Goal: Task Accomplishment & Management: Contribute content

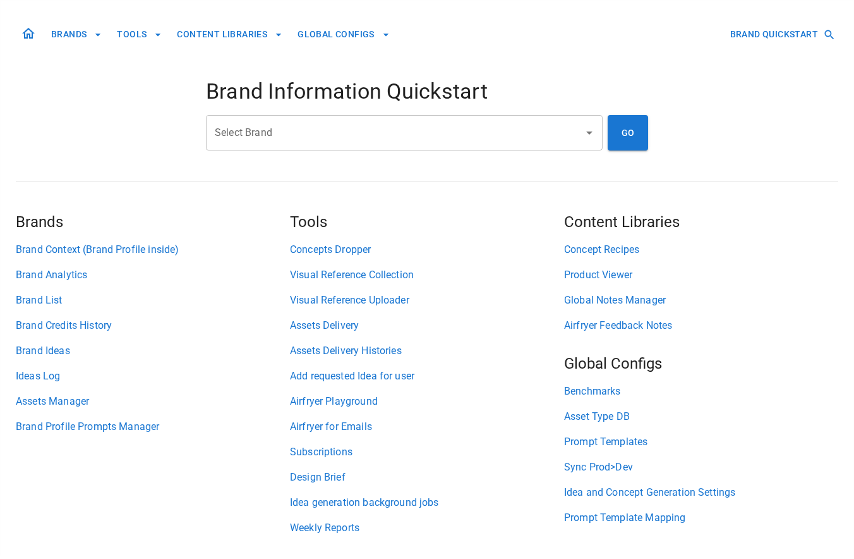
click at [70, 30] on button "BRANDS" at bounding box center [76, 34] width 61 height 23
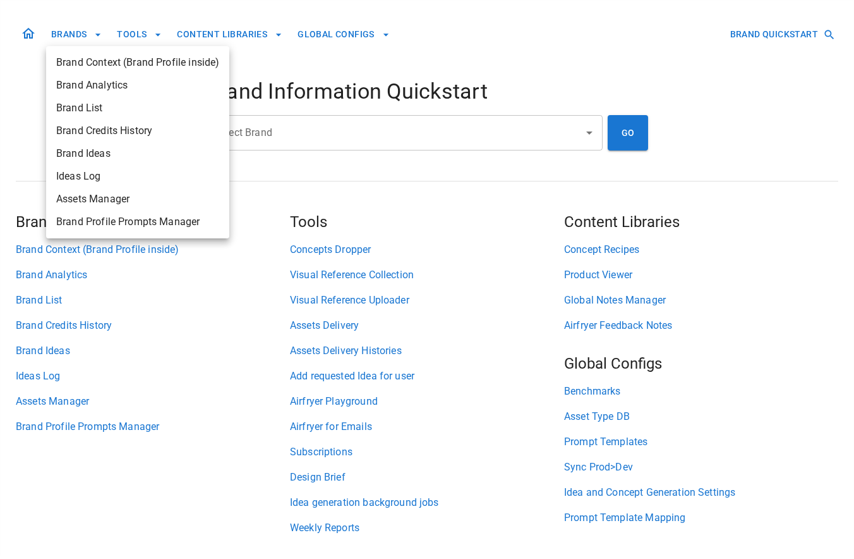
click at [307, 134] on div at bounding box center [427, 279] width 854 height 559
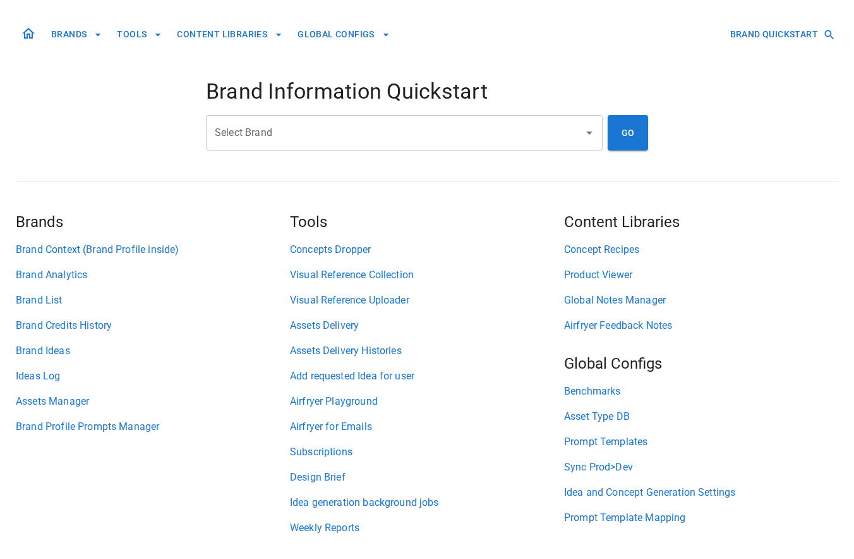
click at [260, 134] on input "Select Brand" at bounding box center [395, 133] width 366 height 24
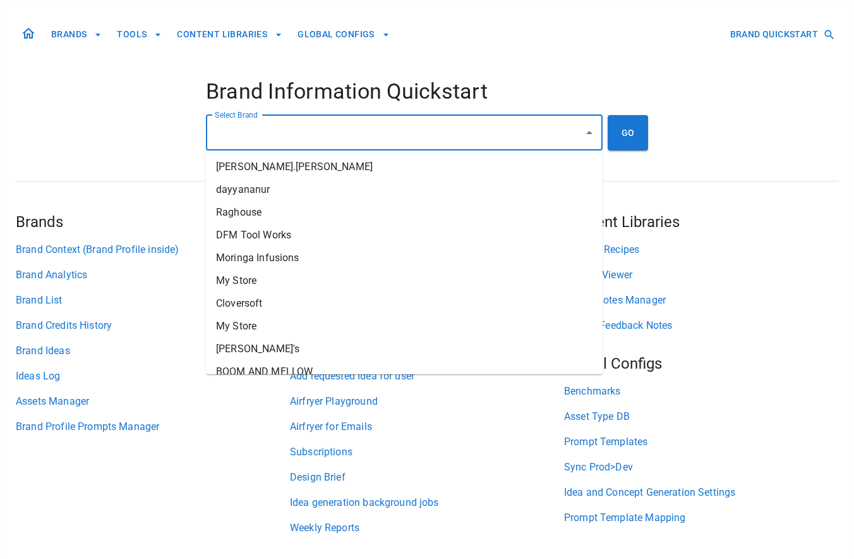
type input "*"
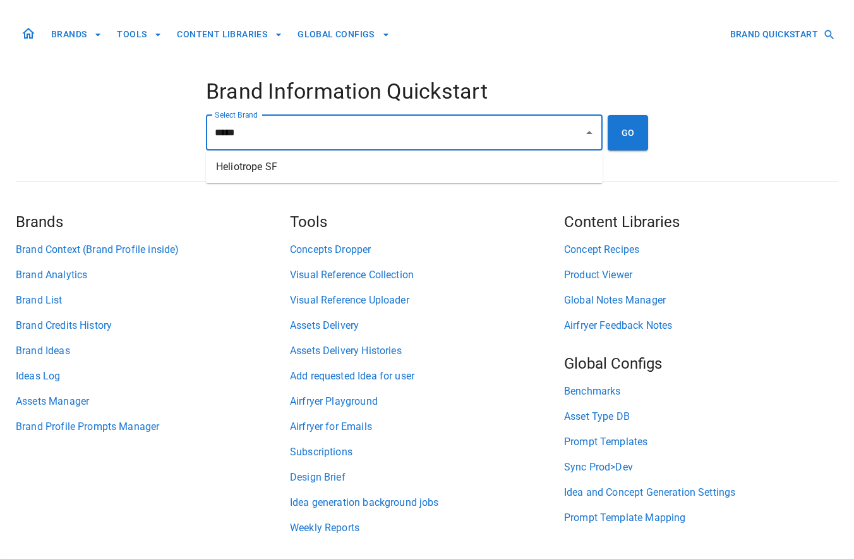
click at [261, 164] on li "Heliotrope SF" at bounding box center [404, 166] width 397 height 23
type input "**********"
click at [632, 132] on button "GO" at bounding box center [628, 132] width 40 height 35
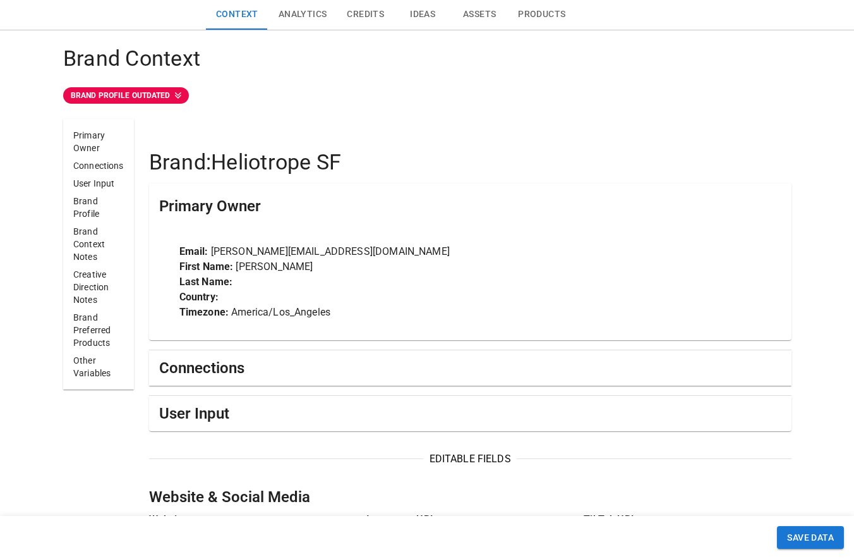
scroll to position [223, 0]
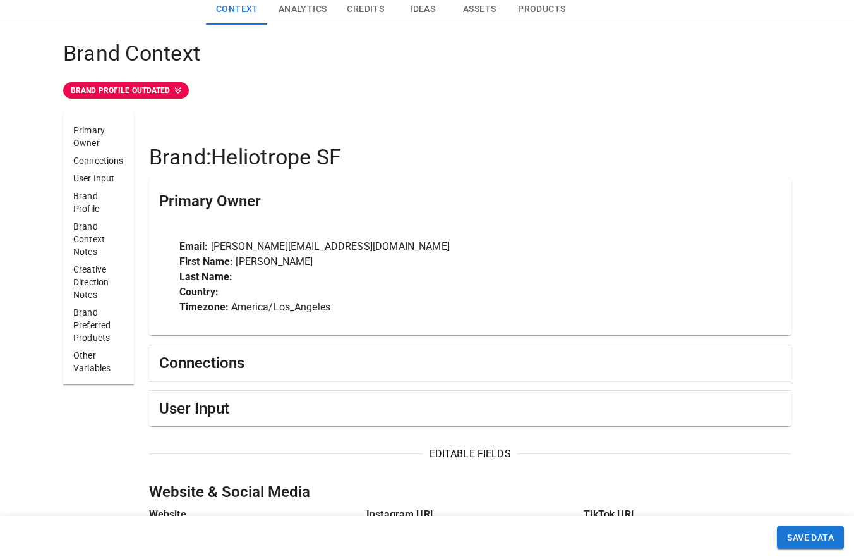
click at [481, 17] on button "Assets" at bounding box center [479, 9] width 57 height 30
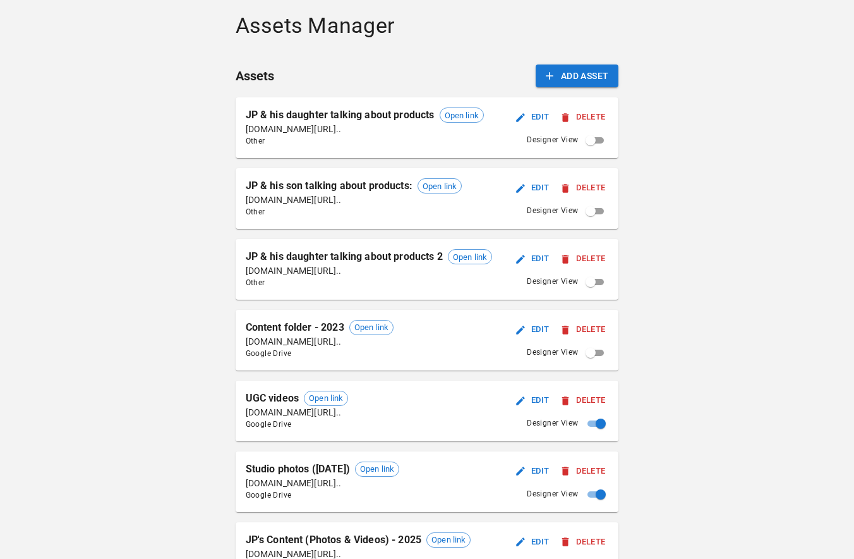
scroll to position [800, 0]
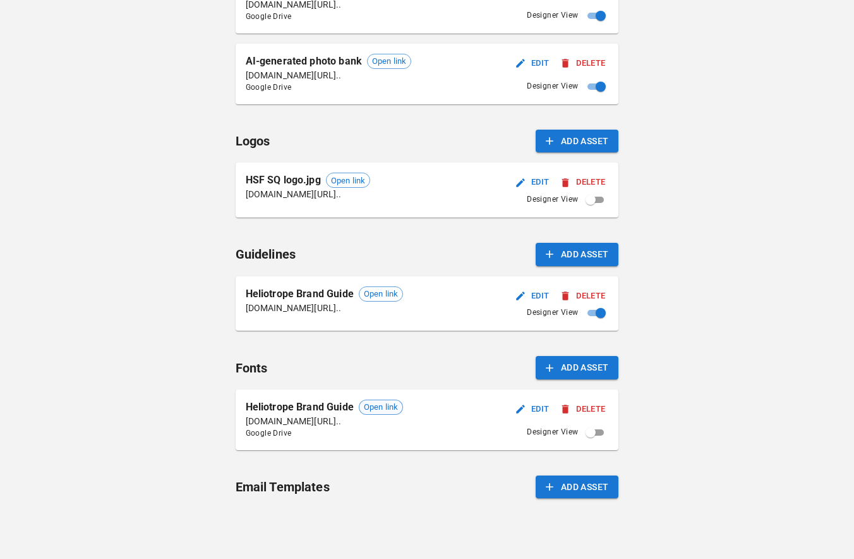
click at [392, 404] on span "Open link" at bounding box center [381, 407] width 43 height 13
click at [574, 372] on button "Add Asset" at bounding box center [577, 367] width 83 height 23
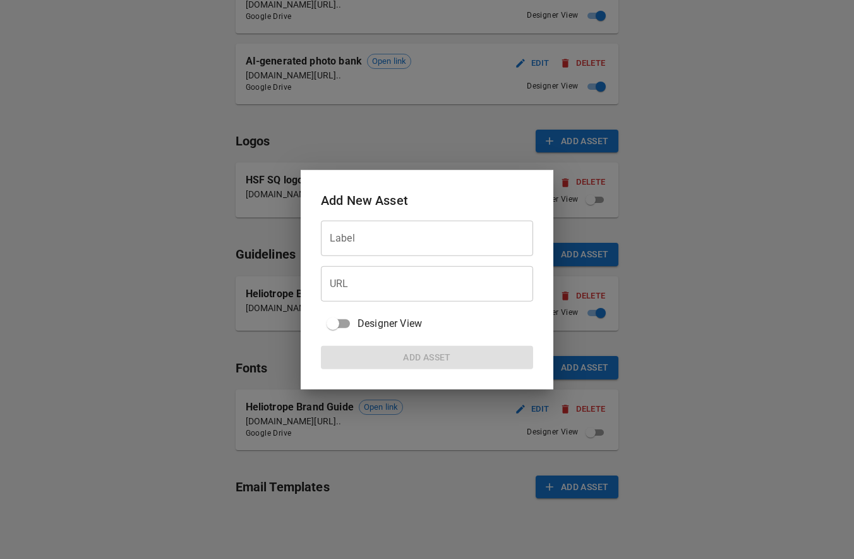
click at [421, 233] on input "Label" at bounding box center [427, 238] width 212 height 35
click at [385, 238] on input "Label" at bounding box center [427, 238] width 212 height 35
click at [682, 349] on div at bounding box center [427, 279] width 854 height 559
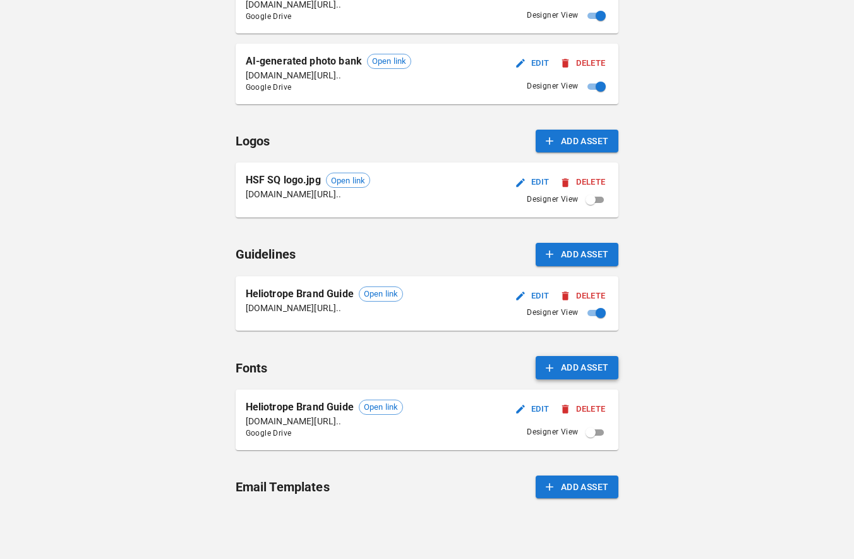
click at [594, 359] on button "Add Asset" at bounding box center [577, 367] width 83 height 23
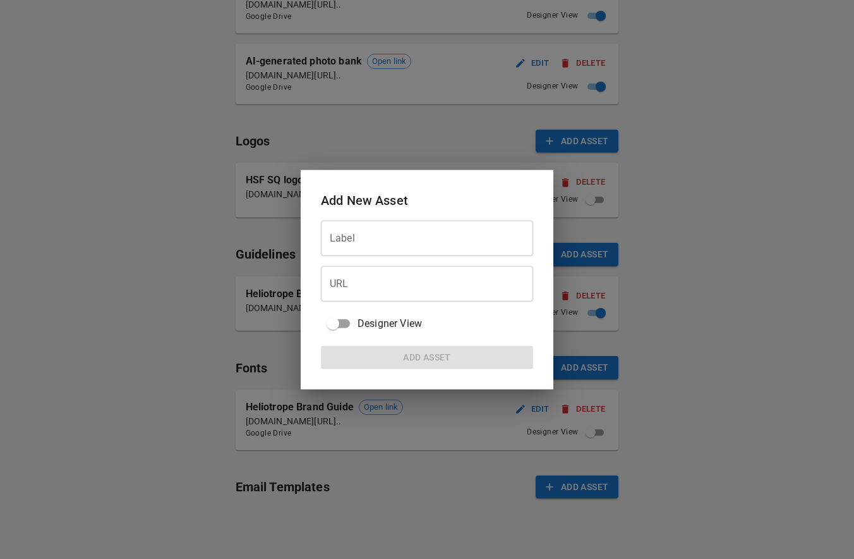
click at [372, 233] on input "Label" at bounding box center [427, 238] width 212 height 35
type input "*"
paste input "**********"
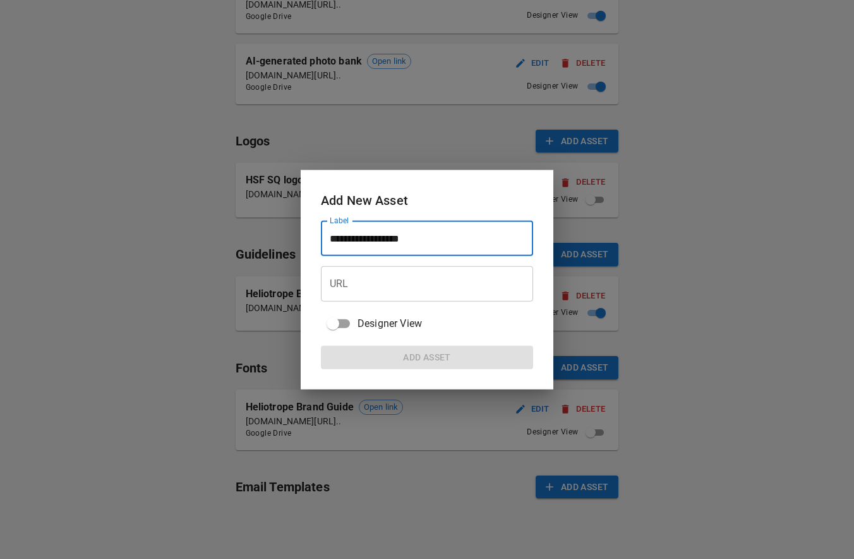
type input "**********"
click at [482, 1] on div at bounding box center [427, 279] width 854 height 559
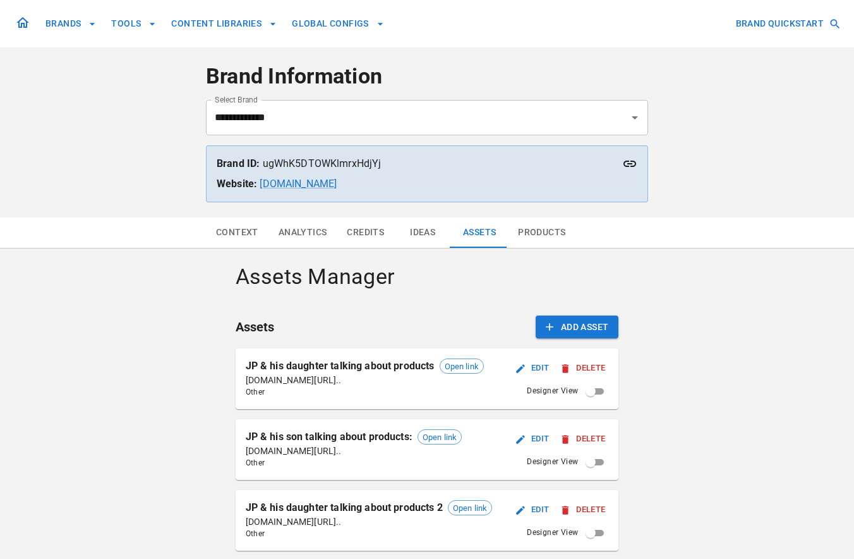
scroll to position [800, 0]
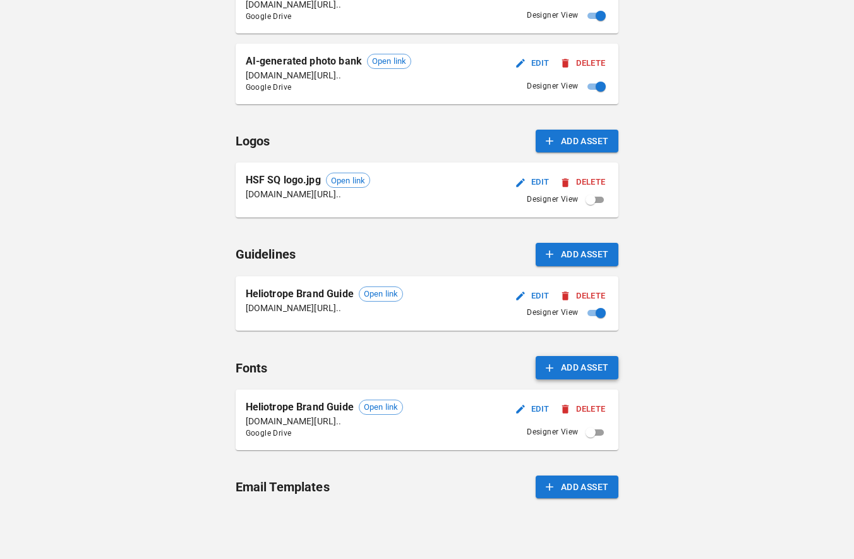
click at [579, 370] on button "Add Asset" at bounding box center [577, 367] width 83 height 23
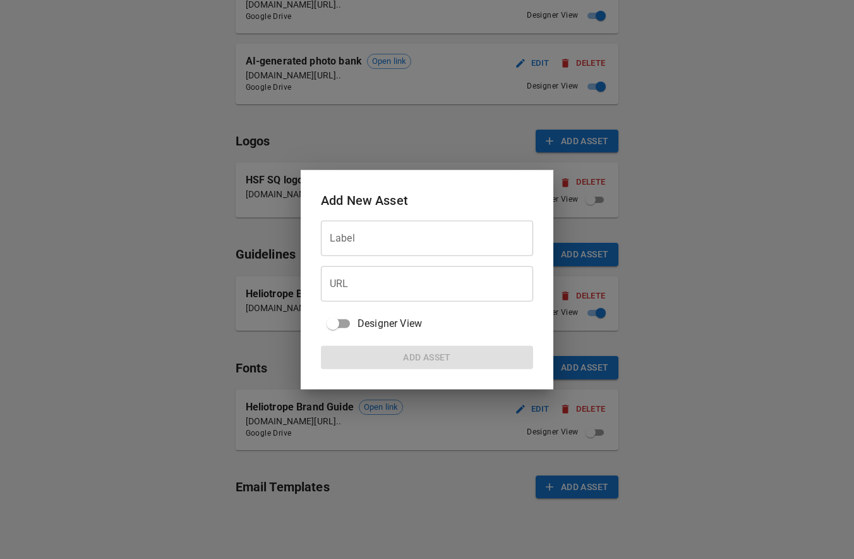
click at [565, 161] on div at bounding box center [427, 279] width 854 height 559
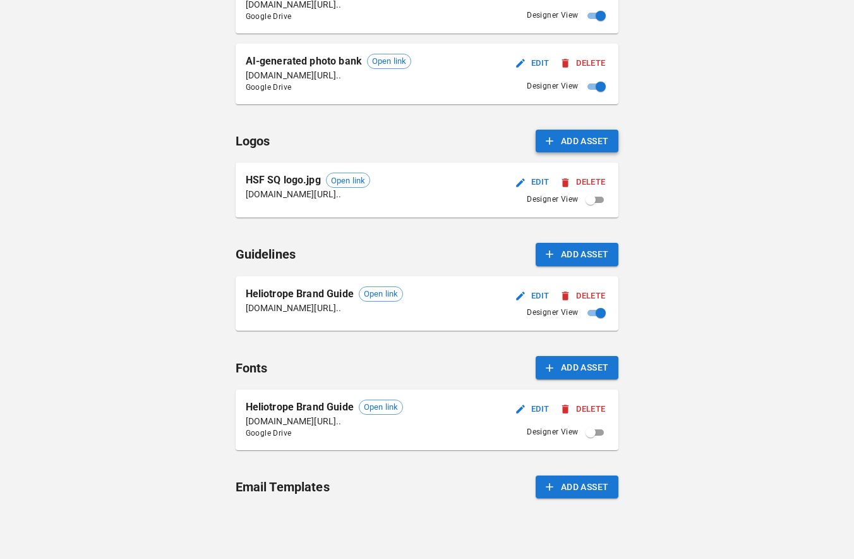
click at [590, 147] on button "Add Asset" at bounding box center [577, 141] width 83 height 23
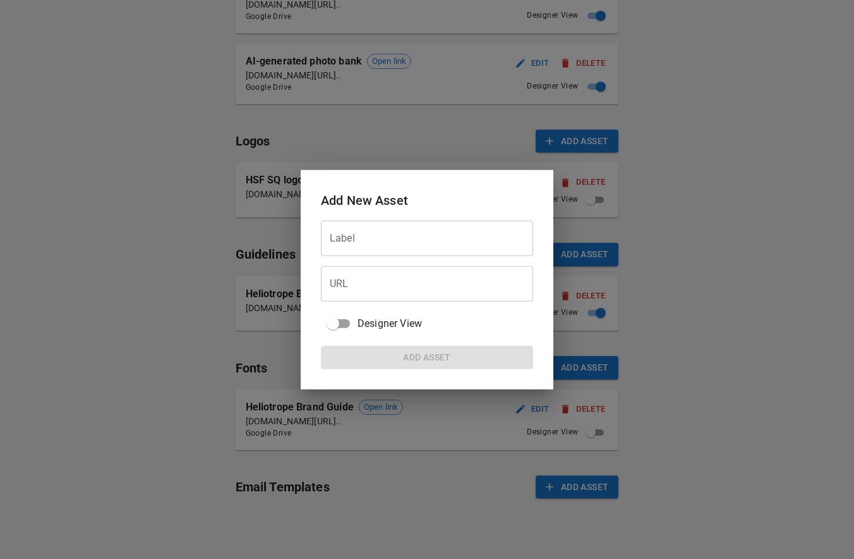
click at [723, 227] on div at bounding box center [427, 279] width 854 height 559
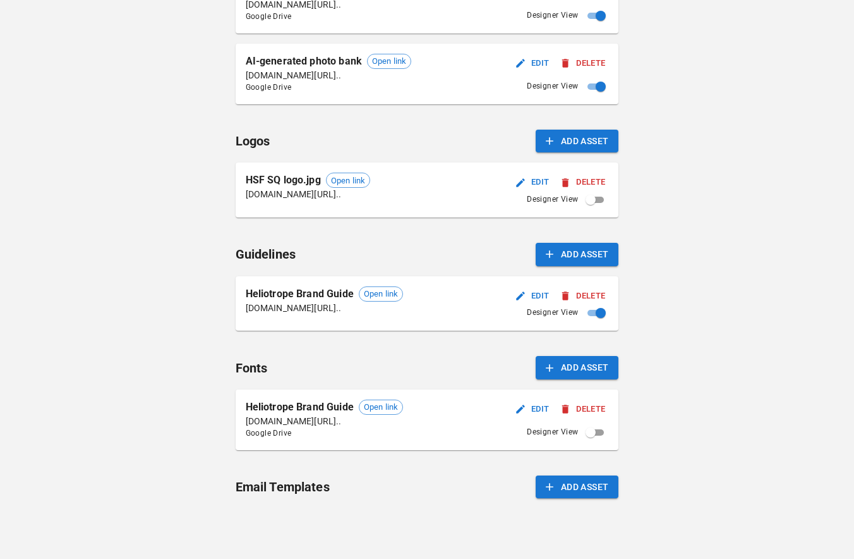
click at [594, 408] on button "Delete" at bounding box center [583, 409] width 51 height 20
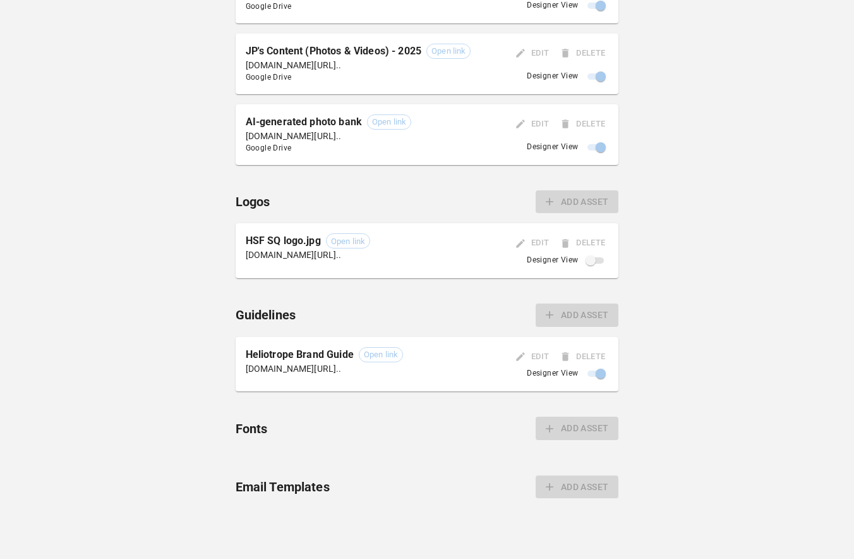
scroll to position [739, 0]
click at [579, 437] on div "Fonts Add Asset" at bounding box center [428, 427] width 384 height 23
click at [305, 422] on div "Fonts Add Asset" at bounding box center [428, 427] width 384 height 23
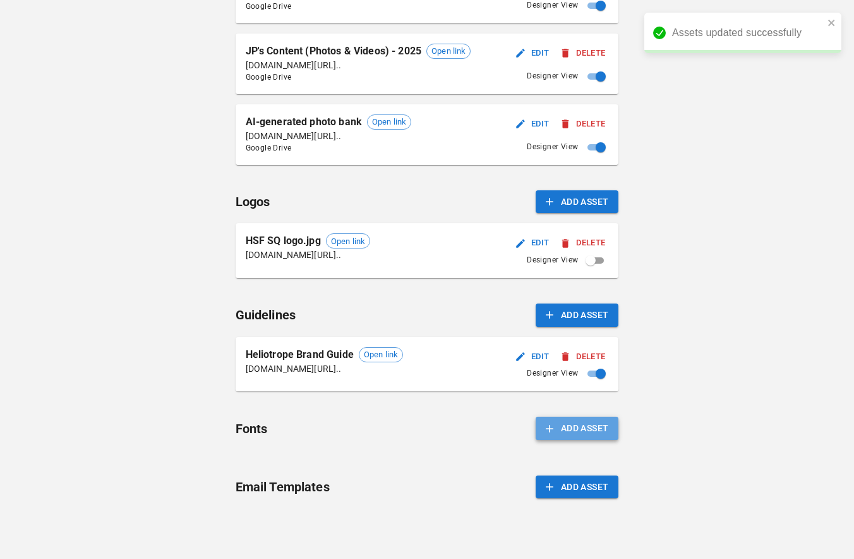
click at [580, 427] on button "Add Asset" at bounding box center [577, 427] width 83 height 23
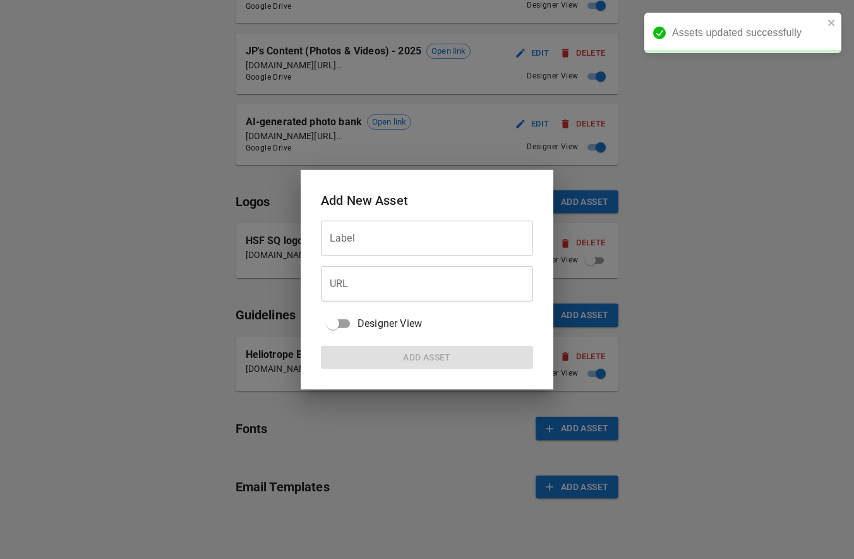
click at [341, 243] on input "Label" at bounding box center [427, 238] width 212 height 35
type input "*"
paste input "**********"
type input "**********"
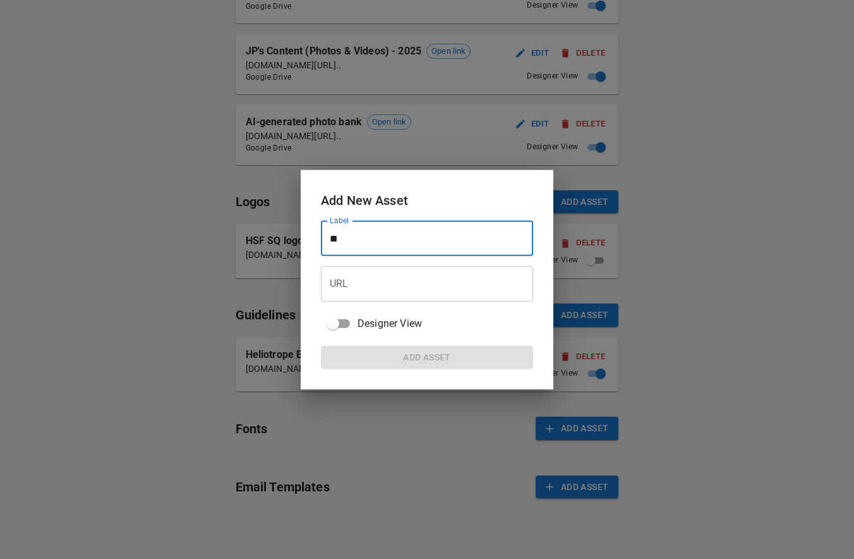
type input "*"
type input "**********"
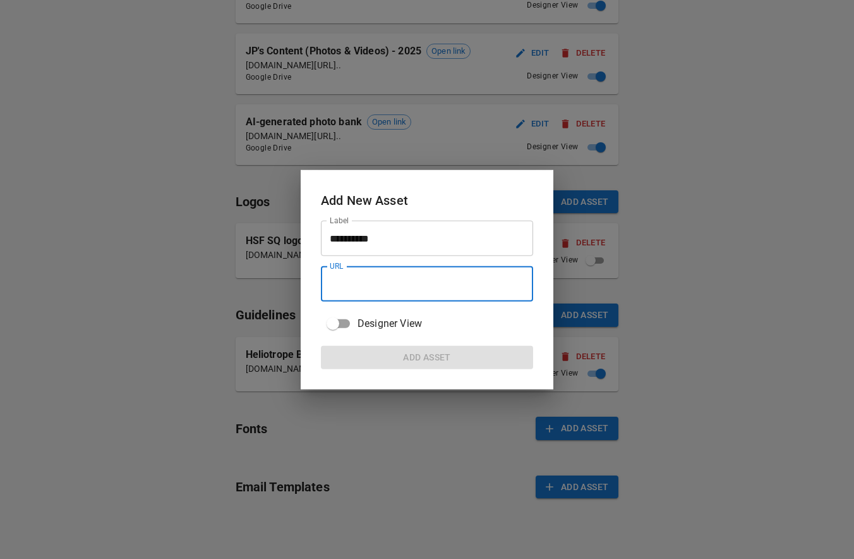
paste input "**********"
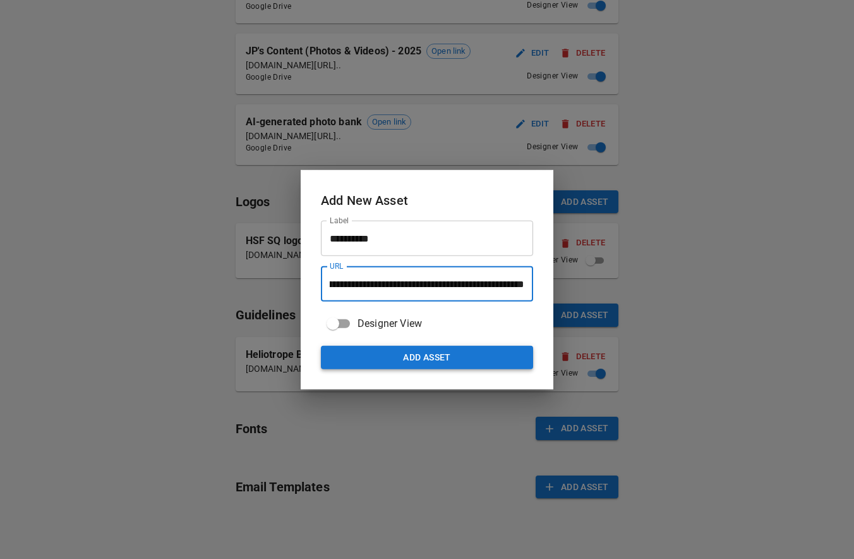
type input "**********"
click at [428, 356] on button "Add Asset" at bounding box center [427, 357] width 212 height 23
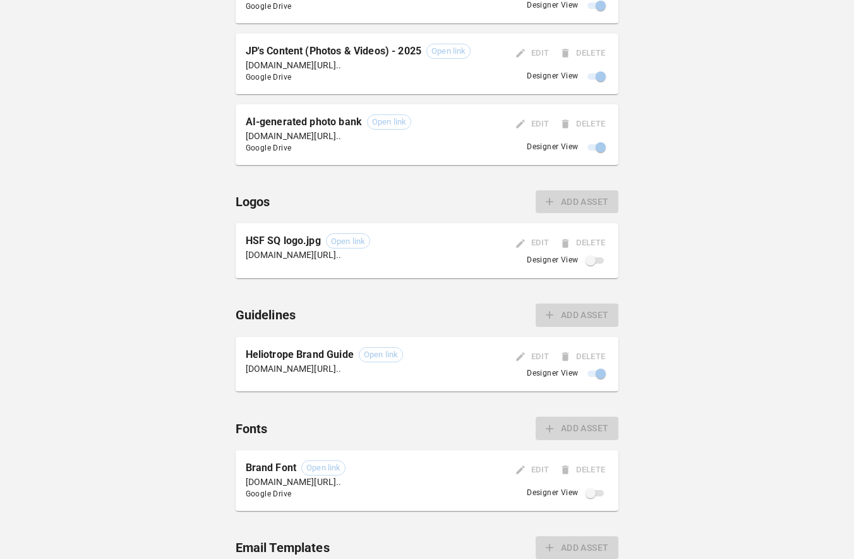
scroll to position [800, 0]
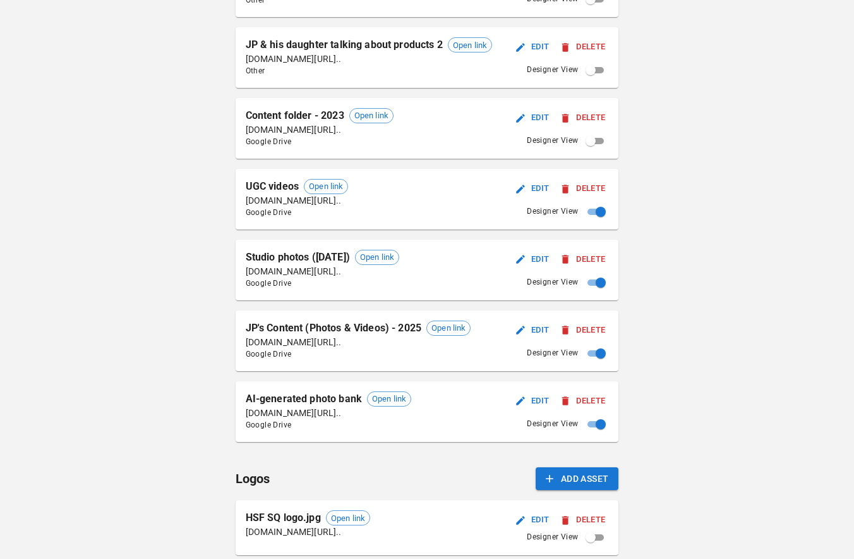
scroll to position [800, 0]
